Goal: Task Accomplishment & Management: Manage account settings

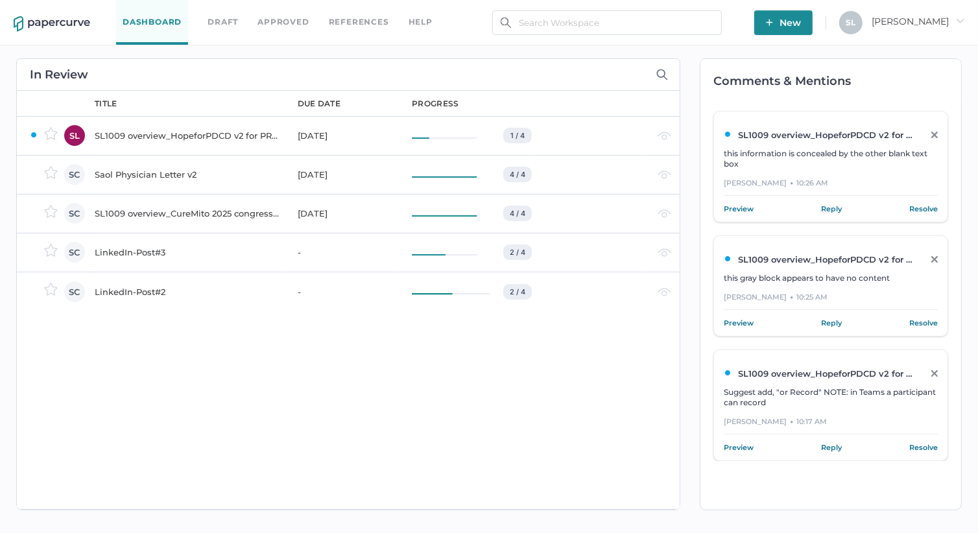
click at [165, 175] on div "Saol Physician Letter v2" at bounding box center [188, 175] width 187 height 16
click at [144, 175] on div "SL1009 overview_CureMito 2025 congress_for PRC" at bounding box center [188, 175] width 187 height 16
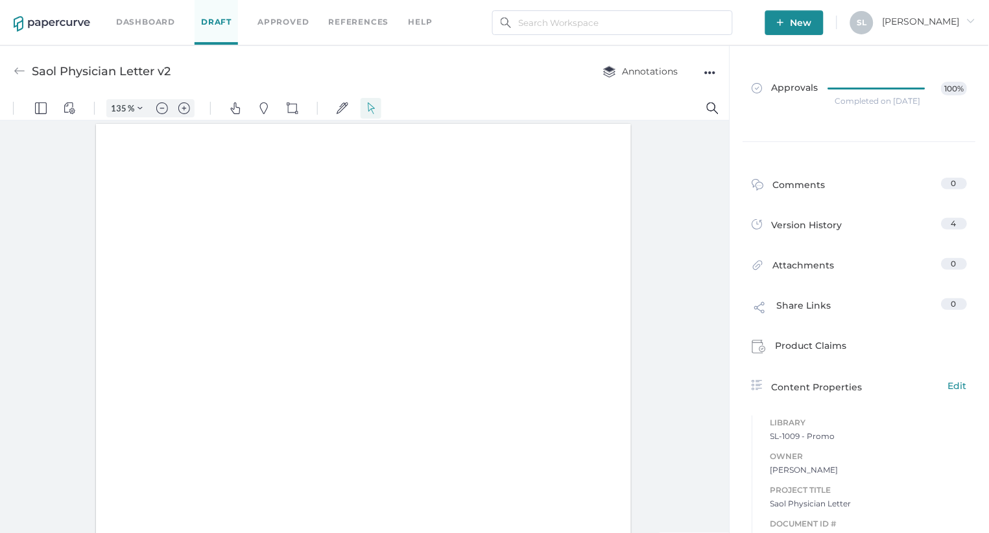
type input "135"
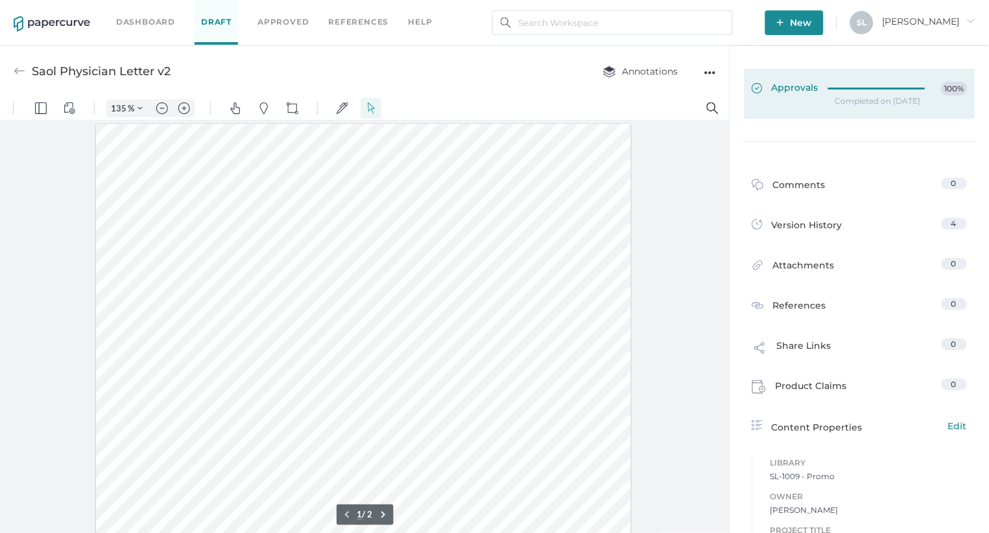
click at [797, 90] on span "Approvals" at bounding box center [786, 89] width 67 height 14
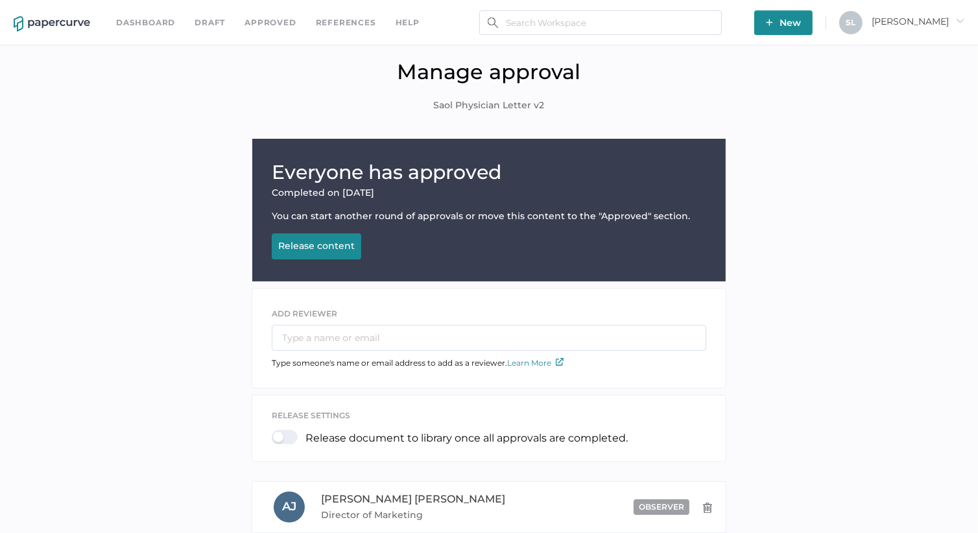
click at [332, 254] on button "Release content Releasing..." at bounding box center [317, 247] width 90 height 26
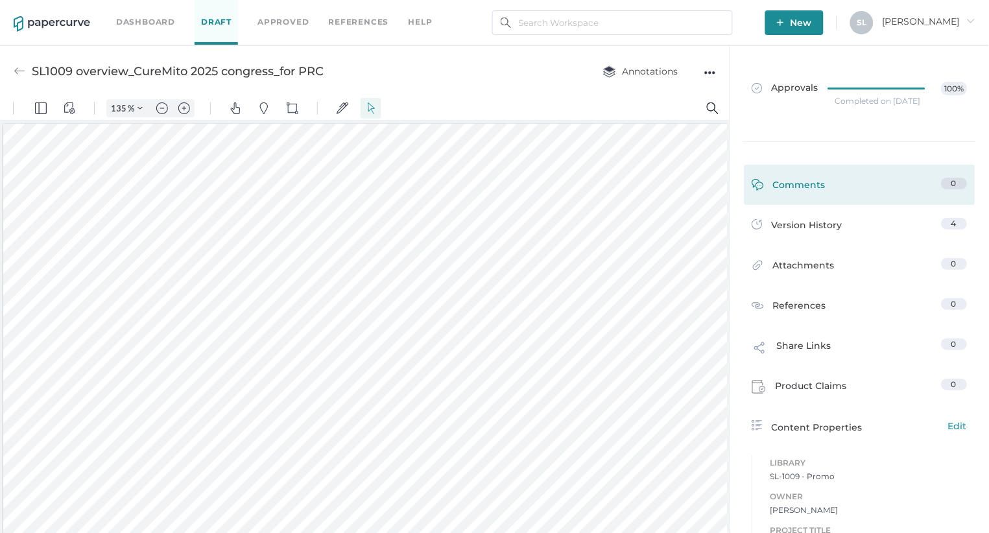
click at [767, 189] on span at bounding box center [763, 188] width 21 height 20
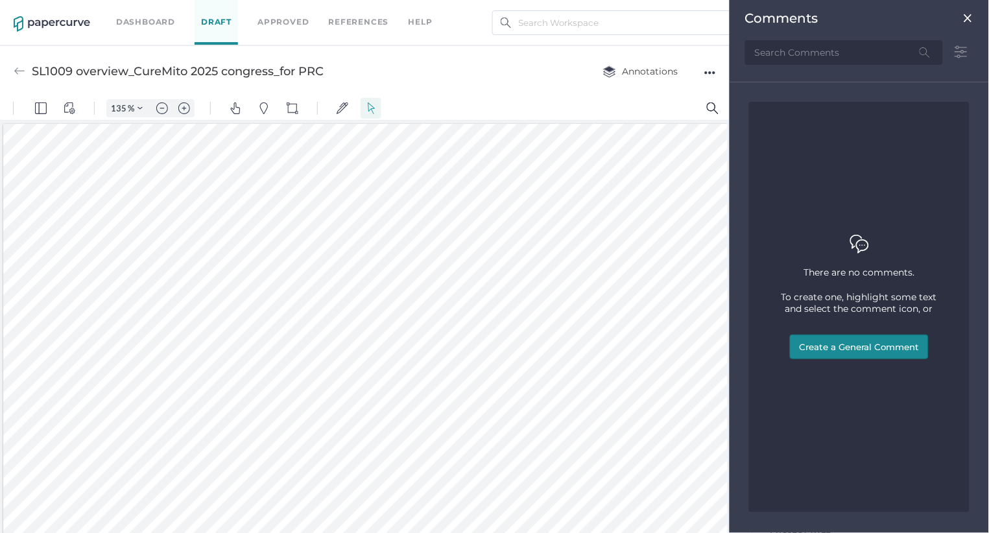
scroll to position [5, 0]
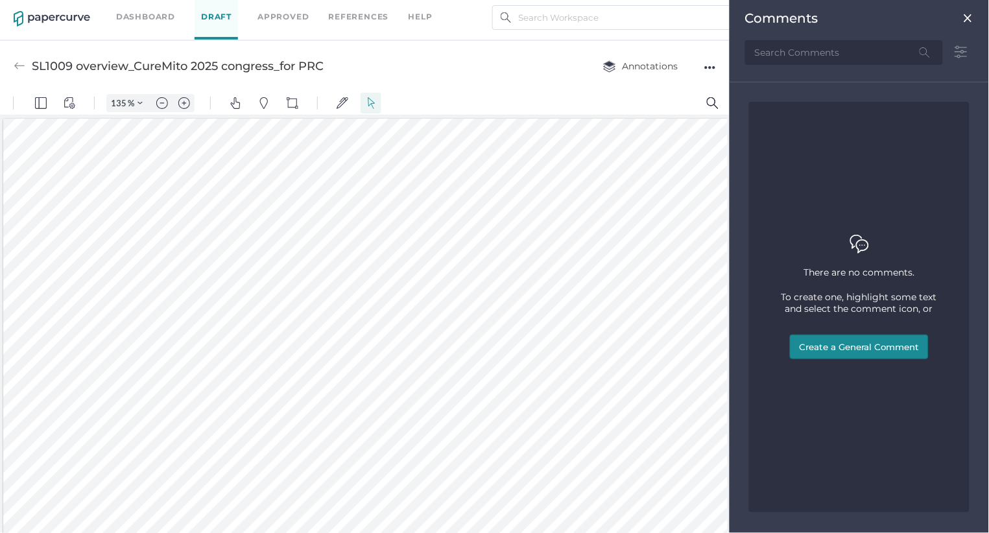
click at [967, 19] on img at bounding box center [968, 18] width 10 height 10
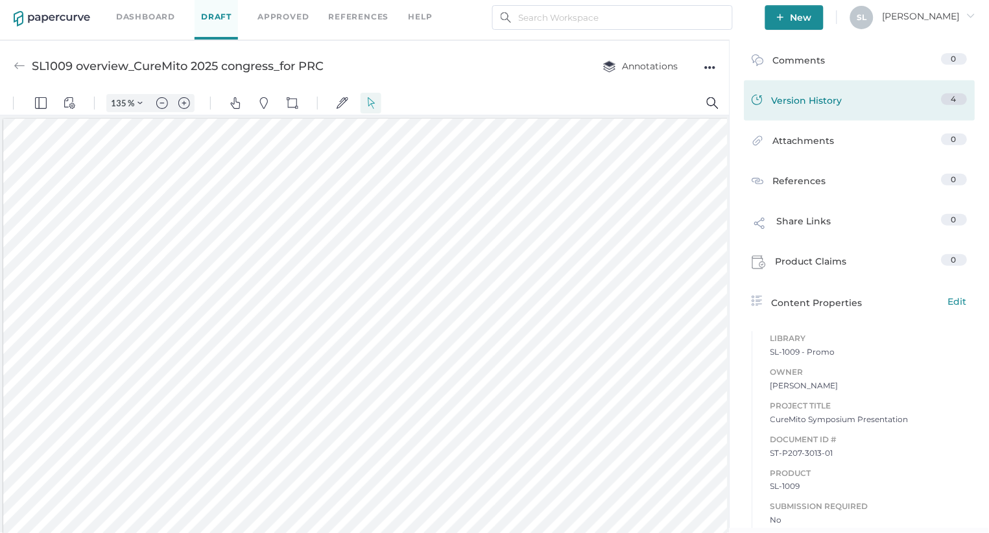
click at [806, 102] on div "Version History" at bounding box center [798, 102] width 91 height 18
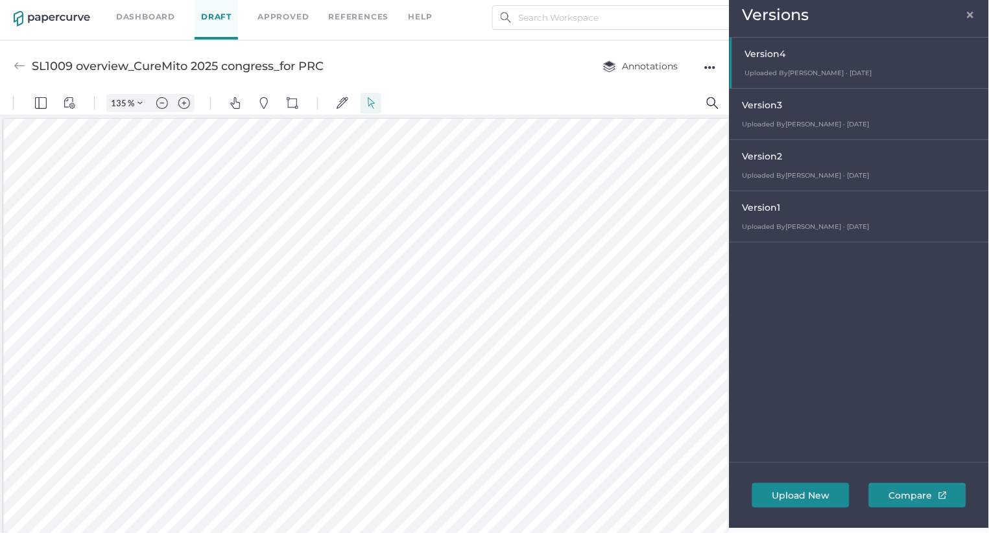
click at [777, 110] on div "Version 3" at bounding box center [863, 107] width 240 height 18
click at [970, 11] on span "×" at bounding box center [971, 13] width 10 height 10
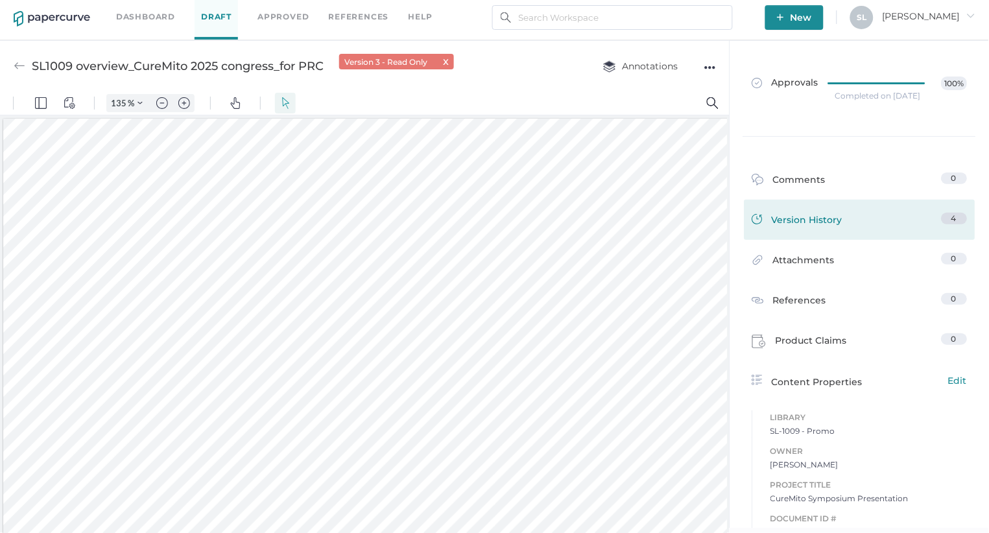
click at [799, 208] on div "Version History 4" at bounding box center [860, 220] width 231 height 40
click at [797, 217] on div "Version History" at bounding box center [798, 222] width 91 height 18
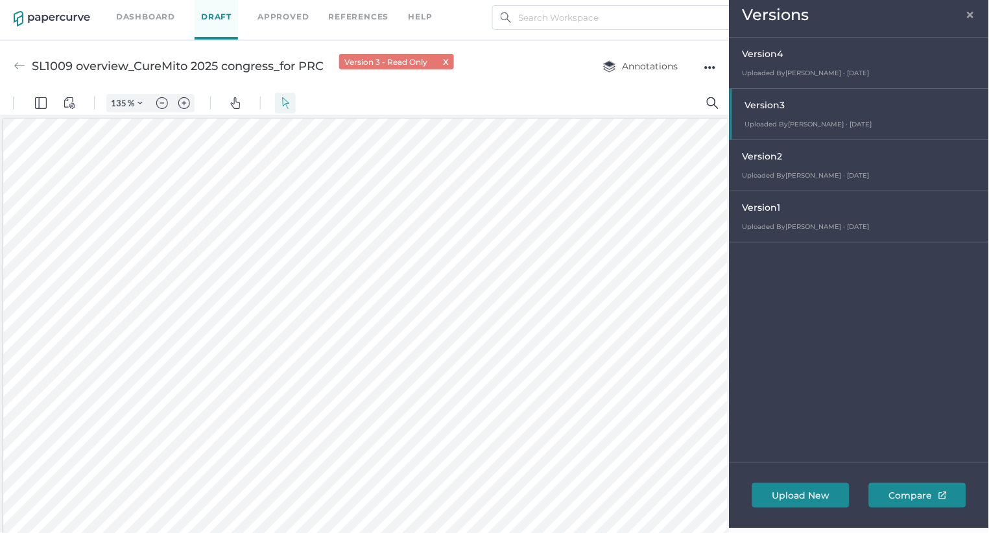
click at [777, 161] on div "Version 2" at bounding box center [863, 158] width 240 height 18
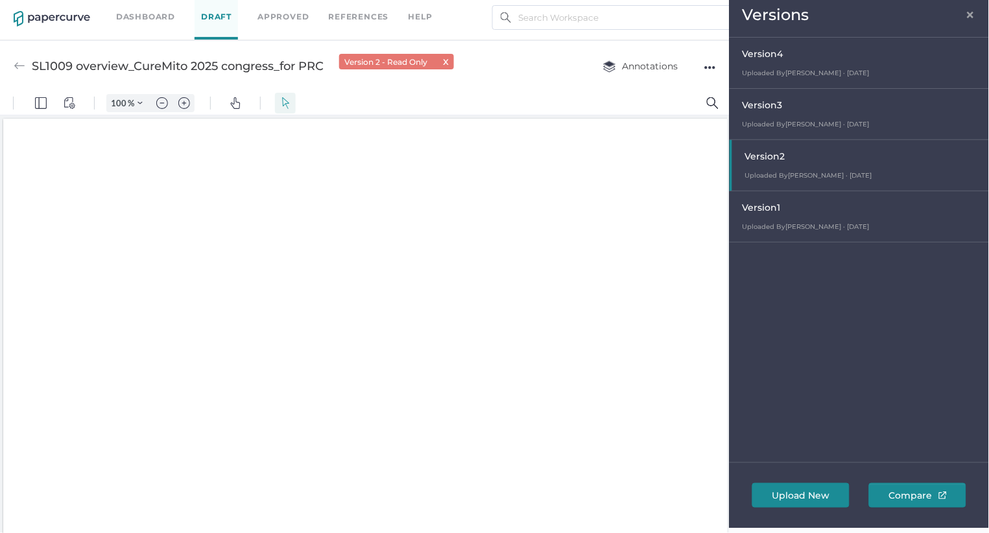
type input "135"
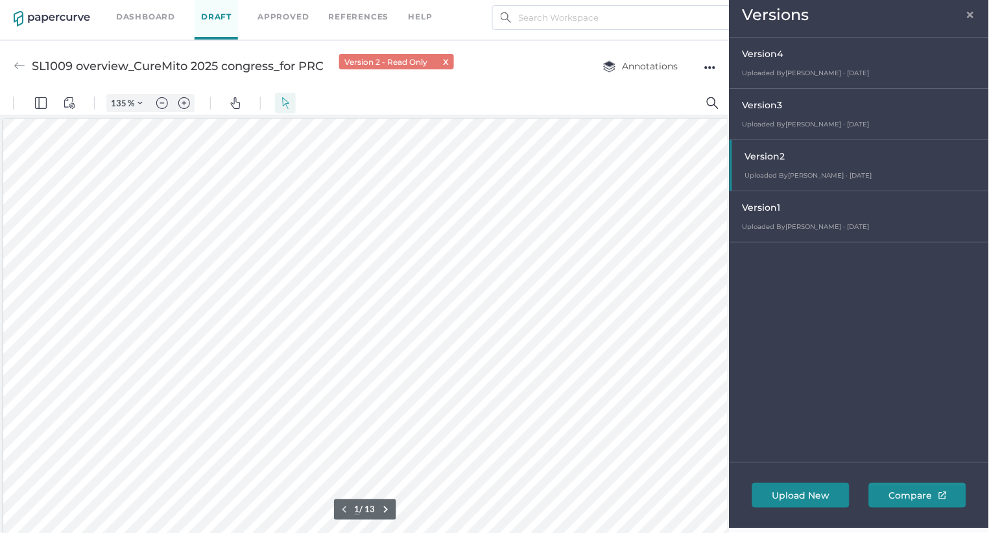
click at [974, 12] on span "×" at bounding box center [971, 13] width 10 height 10
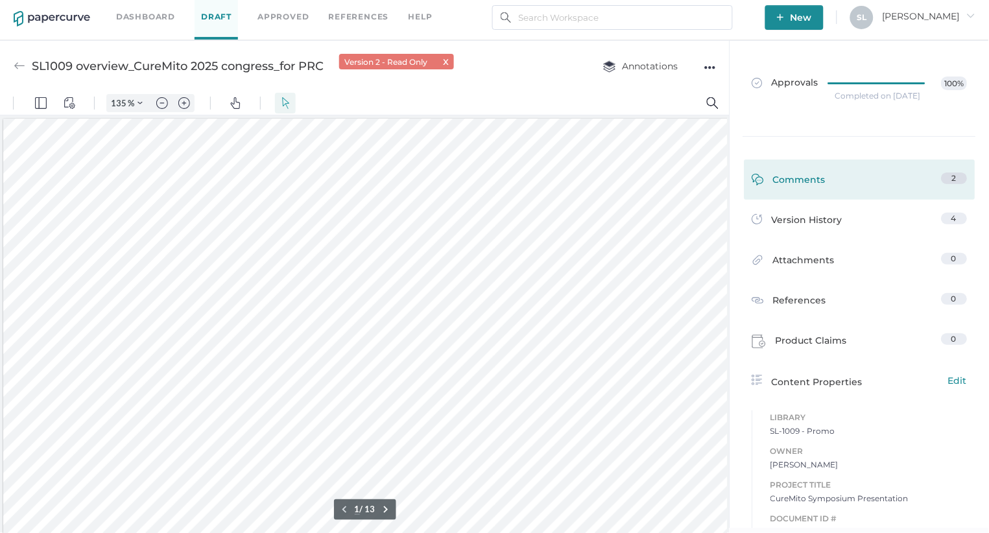
click at [797, 178] on div "Comments" at bounding box center [790, 183] width 74 height 20
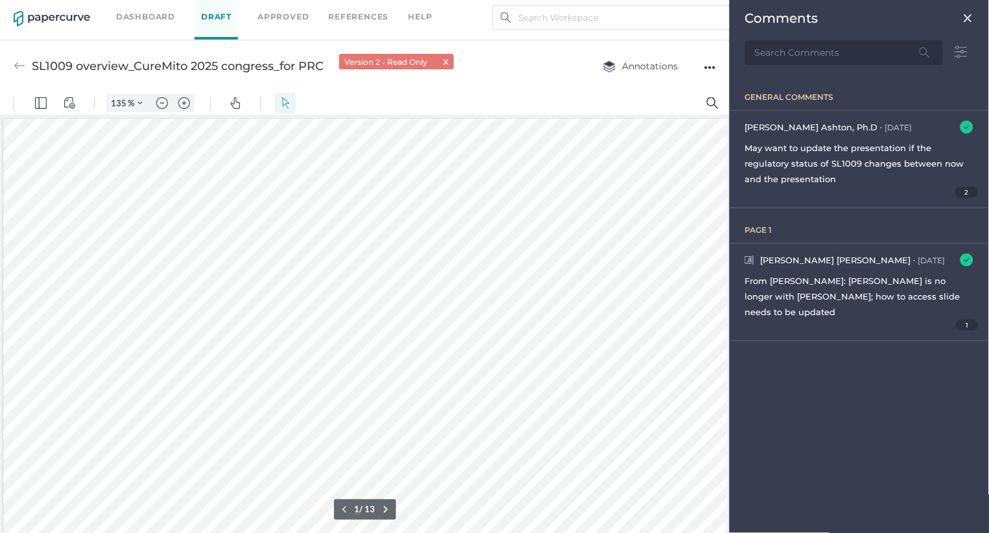
scroll to position [119, 0]
click at [969, 15] on img at bounding box center [968, 18] width 10 height 10
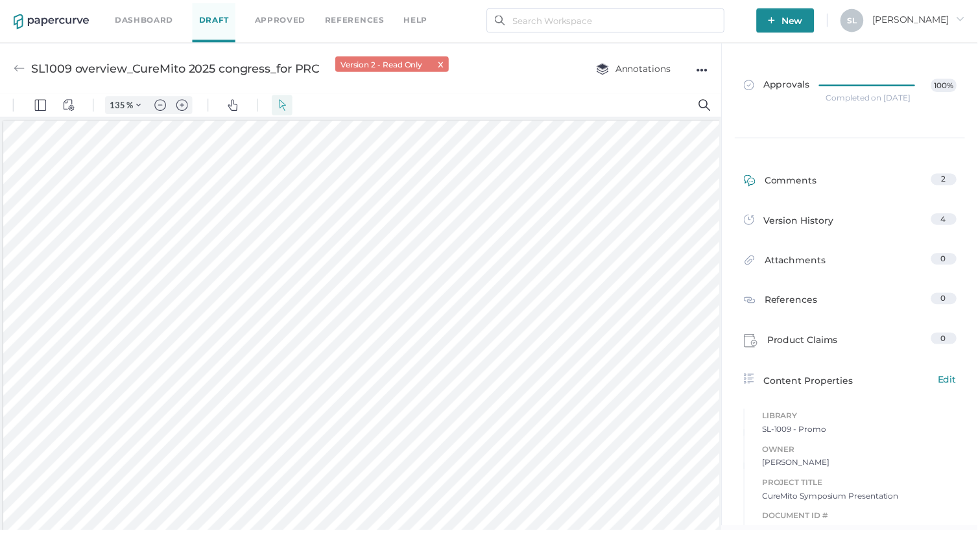
scroll to position [0, 0]
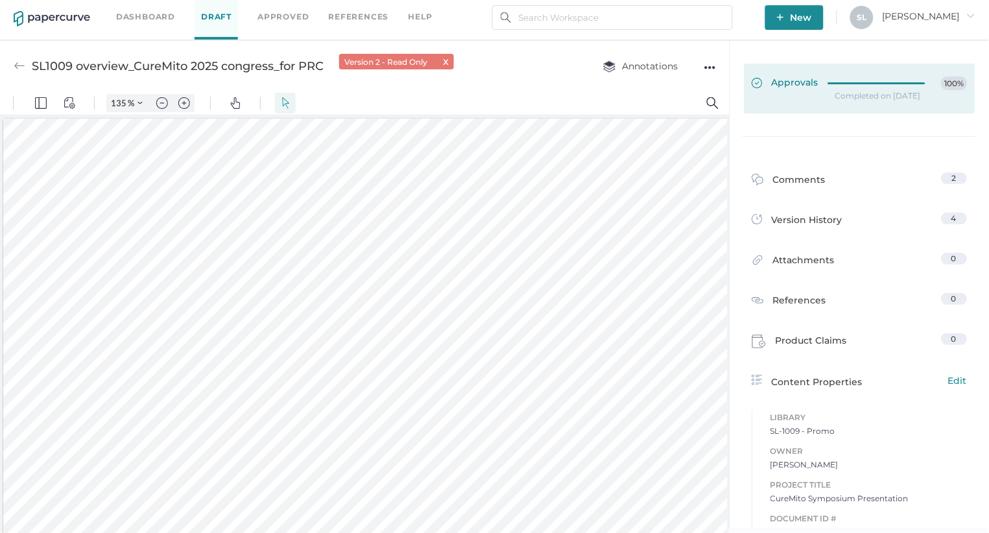
click at [799, 74] on link "Approvals 100%" at bounding box center [860, 89] width 231 height 50
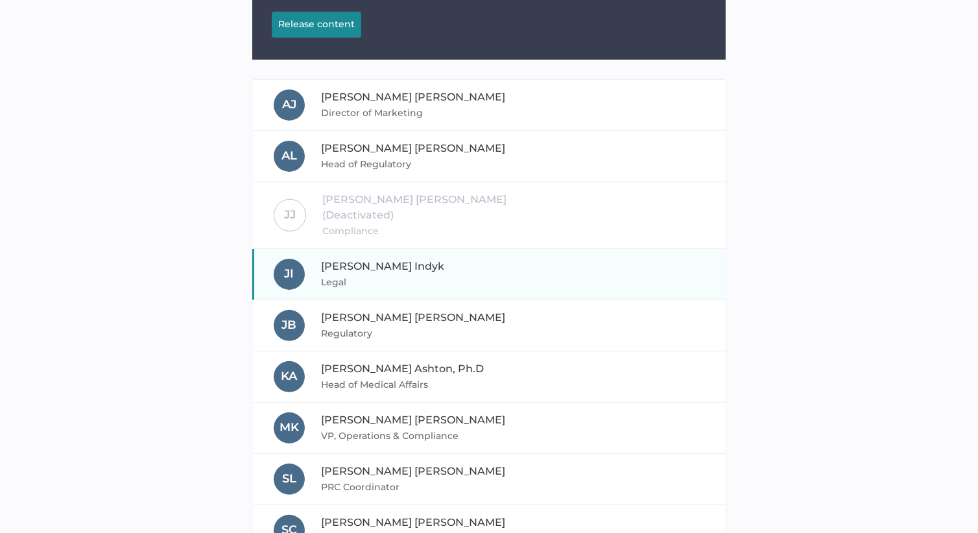
scroll to position [223, 0]
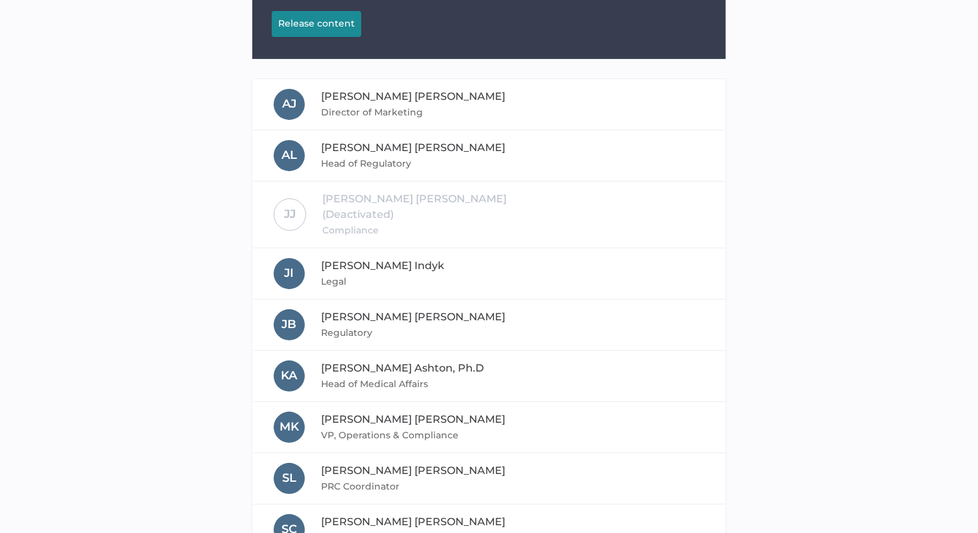
click at [323, 25] on div "Release content" at bounding box center [316, 24] width 77 height 12
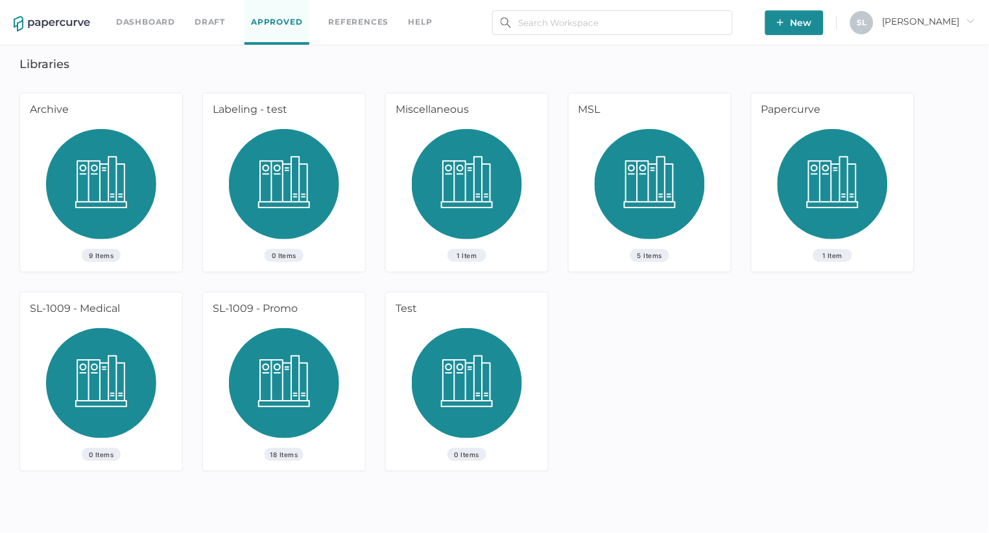
click at [134, 22] on link "Dashboard" at bounding box center [145, 22] width 59 height 14
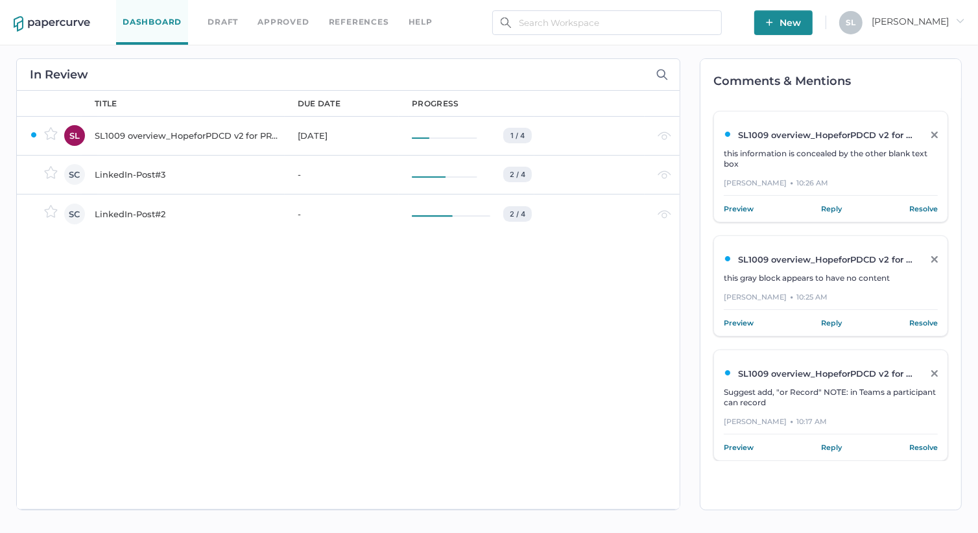
click at [282, 23] on link "Approved" at bounding box center [283, 22] width 51 height 14
